Goal: Information Seeking & Learning: Learn about a topic

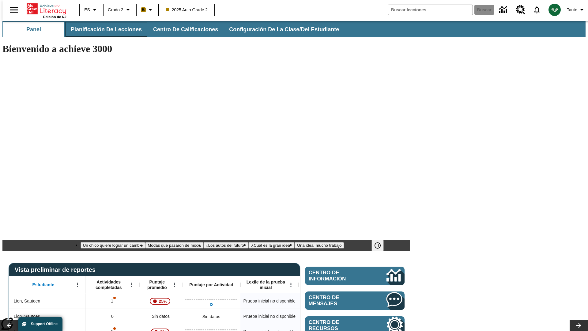
click at [103, 29] on span "Planificación de lecciones" at bounding box center [106, 29] width 71 height 7
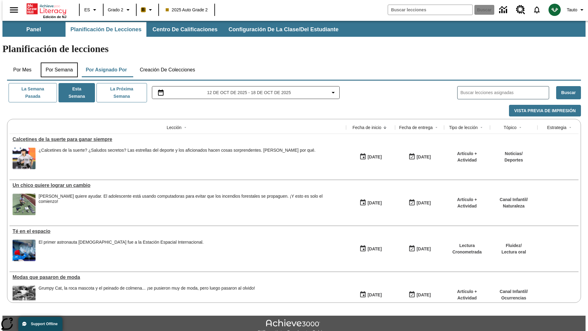
click at [57, 62] on button "Por semana" at bounding box center [59, 69] width 37 height 15
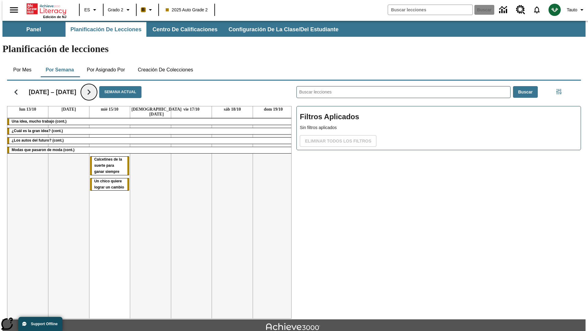
click at [85, 87] on icon "Seguir" at bounding box center [89, 92] width 11 height 11
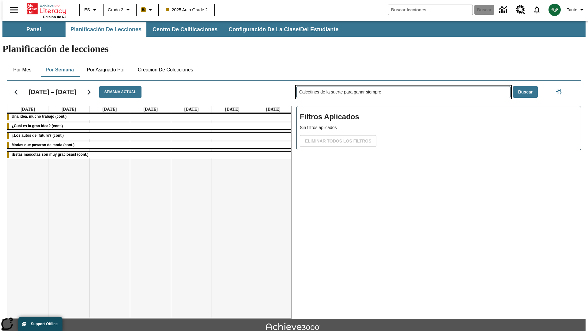
type input "Calcetines de la suerte para ganar siempre"
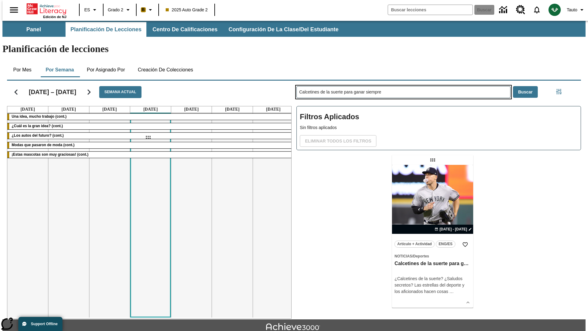
drag, startPoint x: 433, startPoint y: 136, endPoint x: 148, endPoint y: 137, distance: 285.5
click at [148, 137] on div "[DATE] – [DATE] Semana actual [DATE] [DATE] [DATE] [DATE] [DATE] [DATE] [DATE] …" at bounding box center [291, 198] width 579 height 240
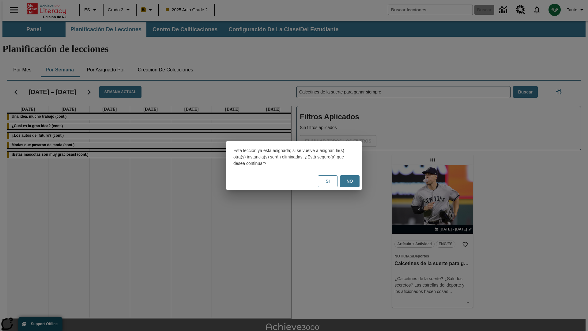
click at [350, 181] on button "No" at bounding box center [350, 181] width 20 height 12
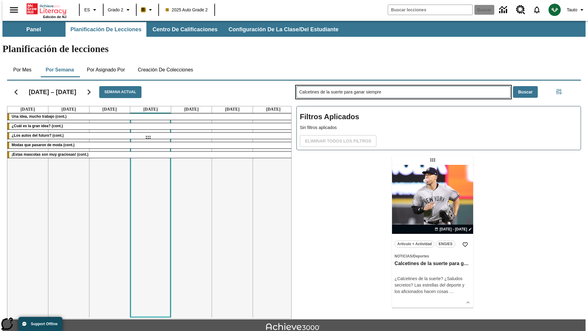
drag, startPoint x: 433, startPoint y: 136, endPoint x: 148, endPoint y: 137, distance: 285.5
click at [148, 137] on div "[DATE] – [DATE] Semana actual [DATE] [DATE] [DATE] [DATE] [DATE] [DATE] [DATE] …" at bounding box center [291, 198] width 579 height 240
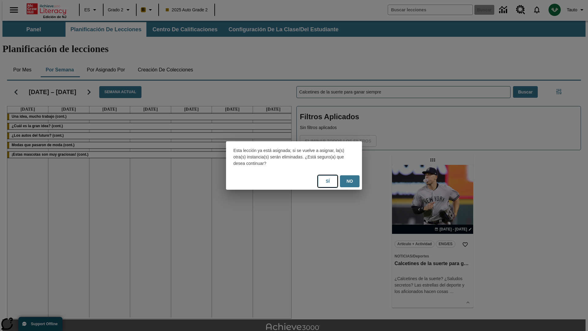
click at [328, 181] on button "Sí" at bounding box center [328, 181] width 20 height 12
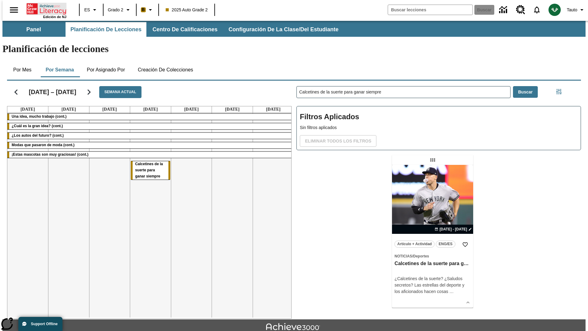
click at [44, 8] on icon "Portada" at bounding box center [47, 9] width 41 height 12
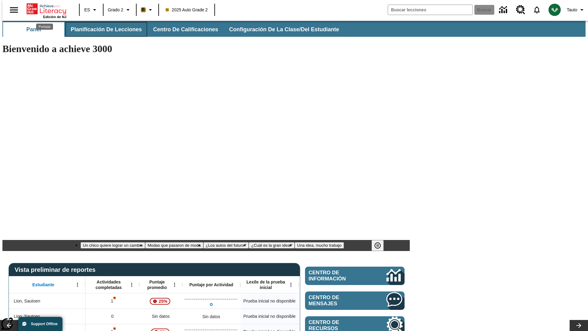
click at [103, 29] on span "Planificación de lecciones" at bounding box center [106, 29] width 71 height 7
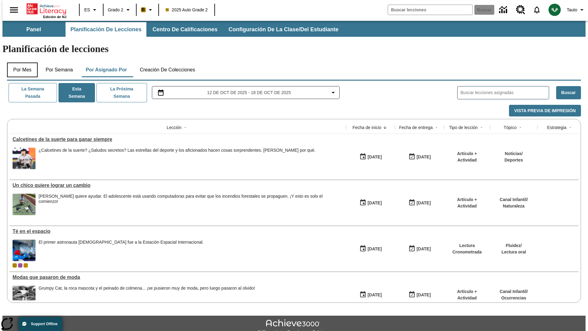
click at [20, 62] on button "Por mes" at bounding box center [22, 69] width 31 height 15
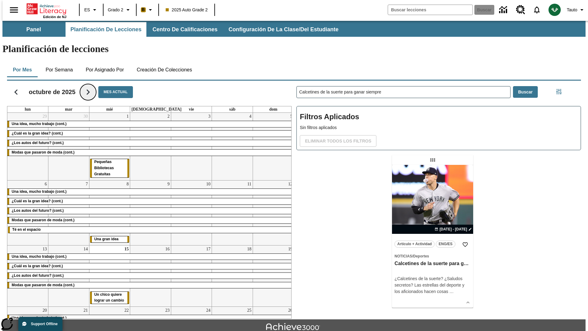
click at [87, 87] on icon "Seguir" at bounding box center [88, 92] width 11 height 11
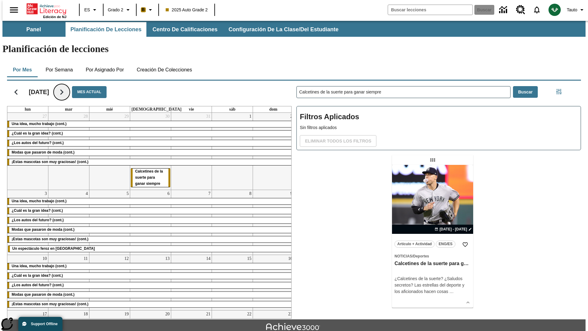
click at [67, 87] on icon "Seguir" at bounding box center [61, 92] width 11 height 11
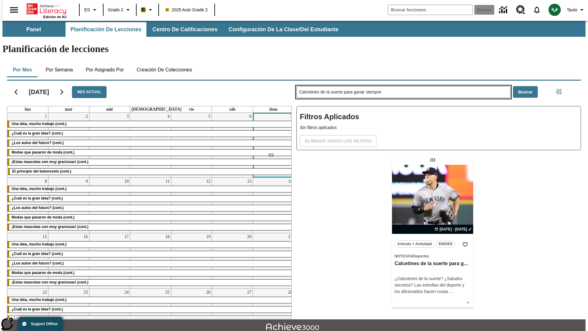
drag, startPoint x: 433, startPoint y: 136, endPoint x: 271, endPoint y: 155, distance: 163.8
click at [271, 155] on div "[DATE] Mes actual lun mar mié jue vie sáb dom 1 Una idea, mucho trabajo (cont.)…" at bounding box center [291, 198] width 579 height 240
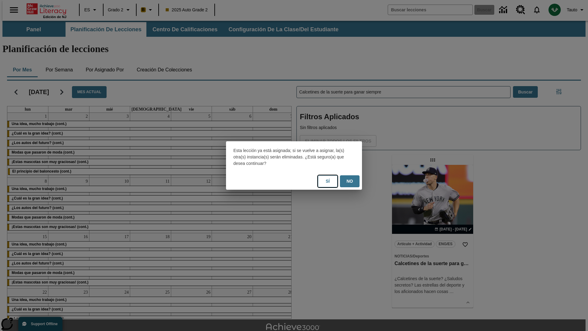
click at [328, 181] on button "Sí" at bounding box center [328, 181] width 20 height 12
